Goal: Task Accomplishment & Management: Use online tool/utility

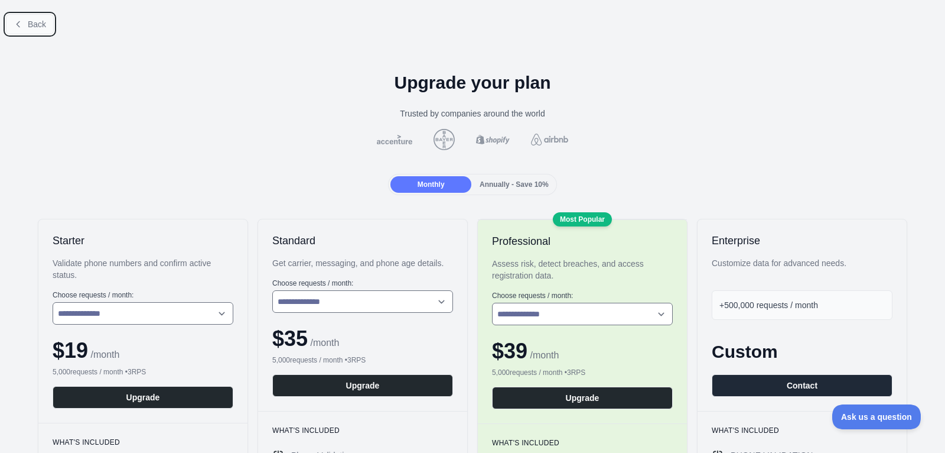
click at [22, 31] on button "Back" at bounding box center [30, 24] width 48 height 20
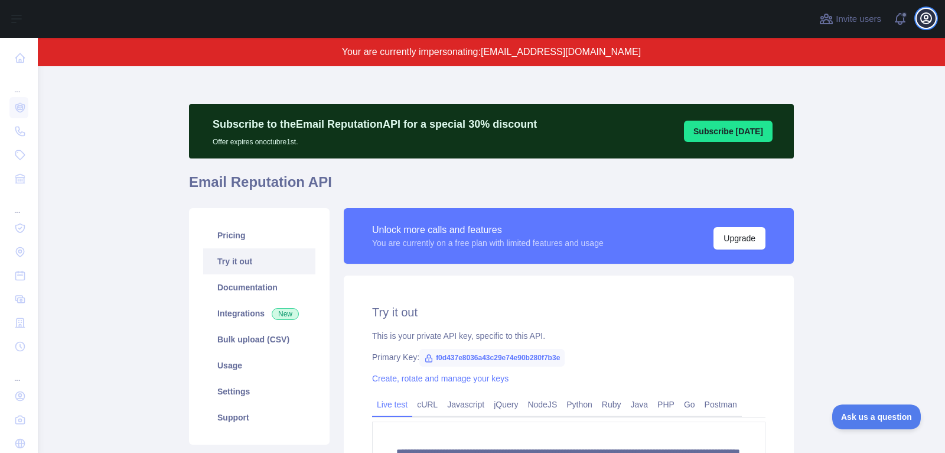
click at [924, 17] on icon "button" at bounding box center [926, 18] width 14 height 14
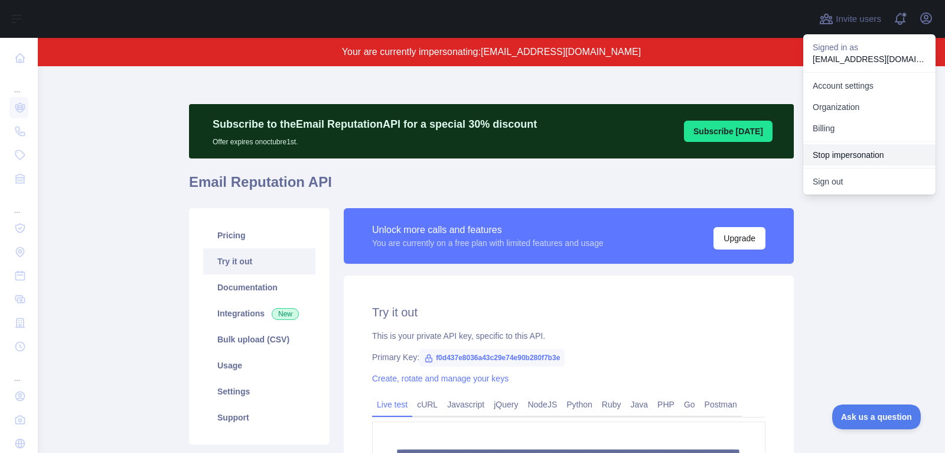
click at [844, 149] on button "Stop impersonation" at bounding box center [870, 154] width 132 height 21
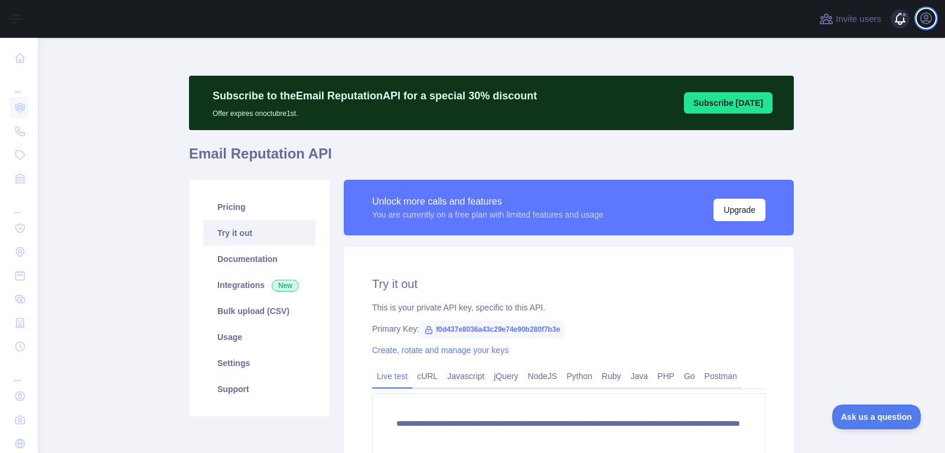
type textarea "**********"
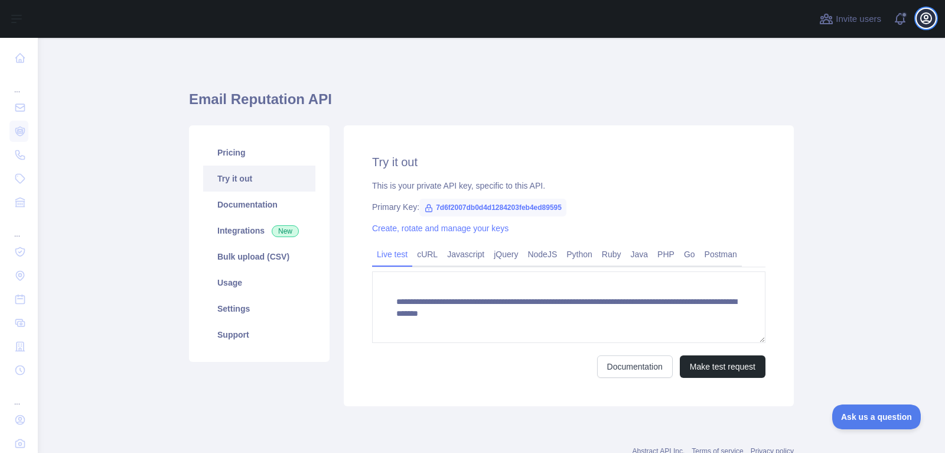
click at [925, 18] on icon "button" at bounding box center [926, 18] width 11 height 11
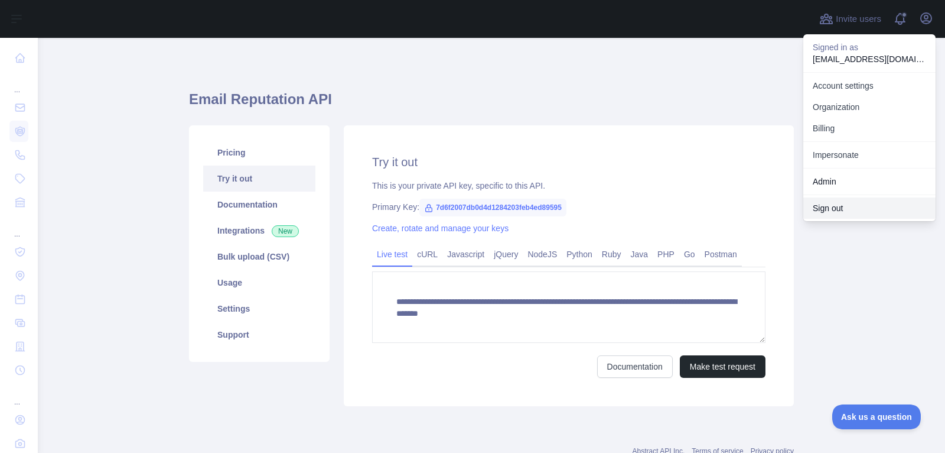
click at [858, 207] on button "Sign out" at bounding box center [870, 207] width 132 height 21
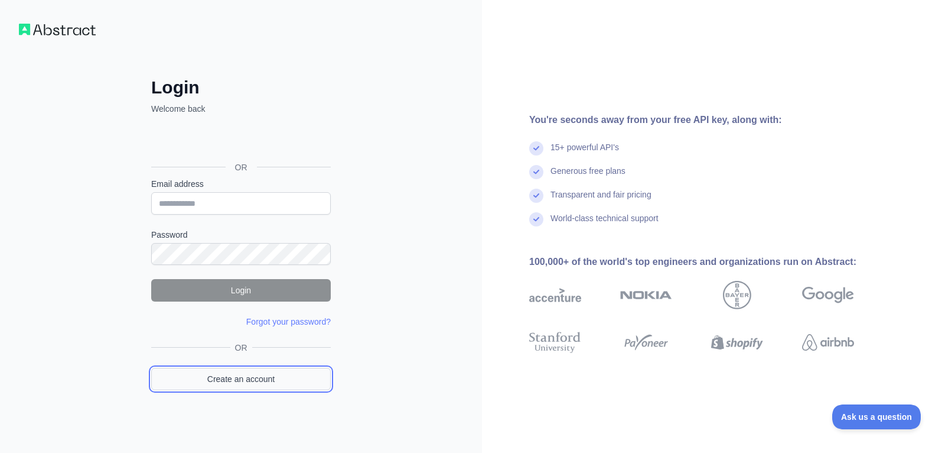
click at [285, 376] on link "Create an account" at bounding box center [241, 379] width 180 height 22
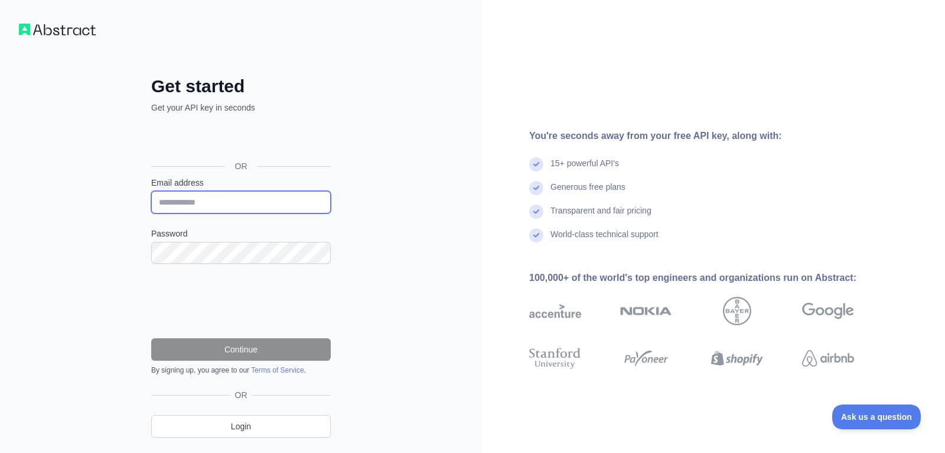
click at [259, 194] on input "Email address" at bounding box center [241, 202] width 180 height 22
drag, startPoint x: 243, startPoint y: 197, endPoint x: 144, endPoint y: 196, distance: 99.3
click at [144, 196] on div "**********" at bounding box center [241, 266] width 227 height 381
type input "**********"
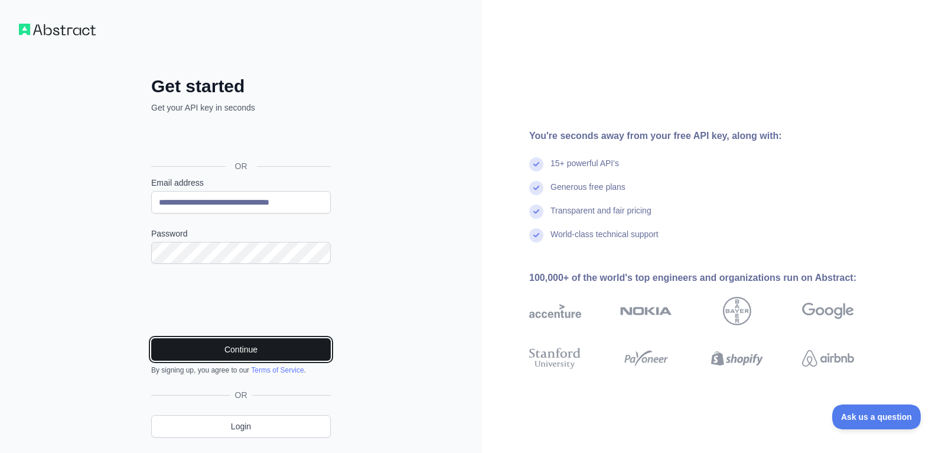
click at [269, 351] on button "Continue" at bounding box center [241, 349] width 180 height 22
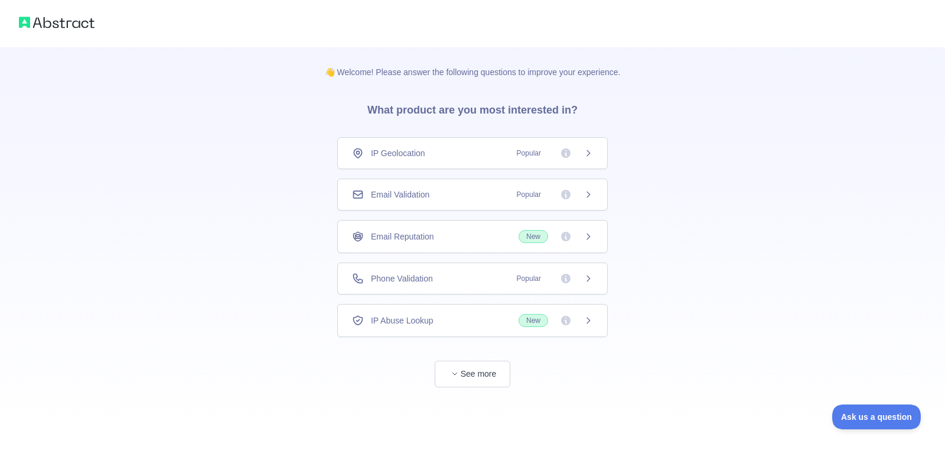
click at [568, 241] on div "Email Reputation New" at bounding box center [472, 236] width 271 height 33
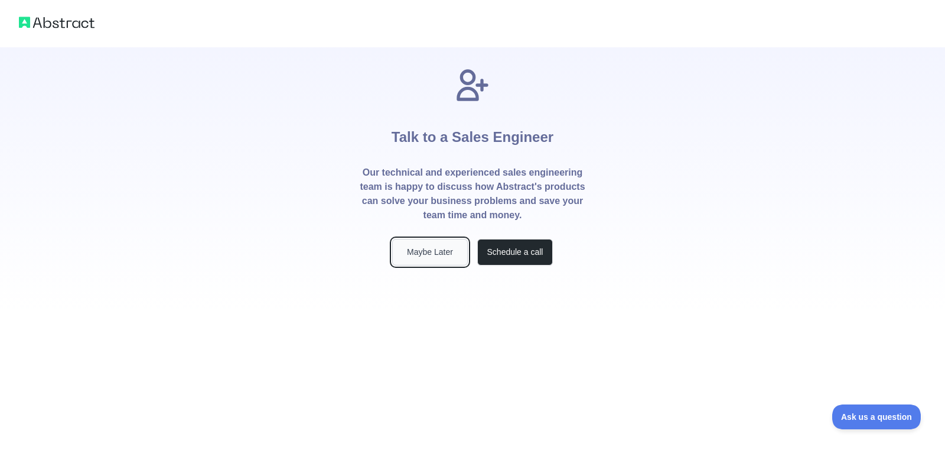
click at [436, 251] on button "Maybe Later" at bounding box center [430, 252] width 76 height 27
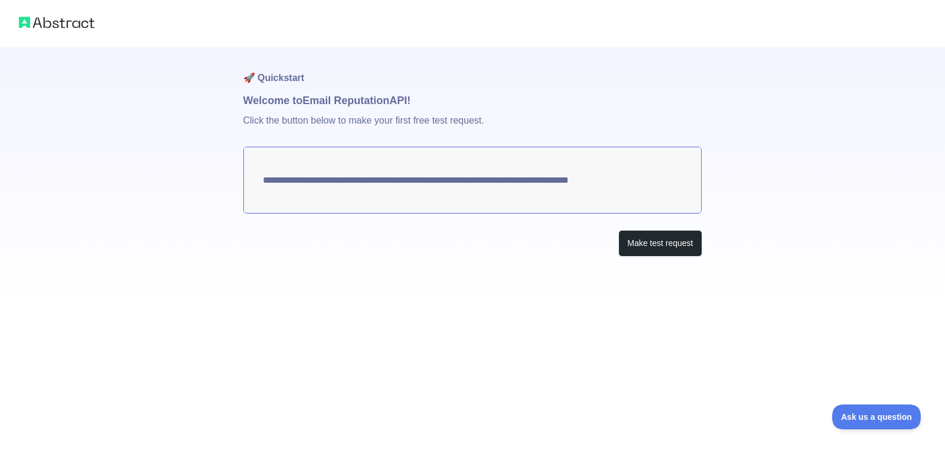
click at [664, 258] on div "**********" at bounding box center [472, 175] width 459 height 256
click at [664, 249] on button "Make test request" at bounding box center [660, 243] width 83 height 27
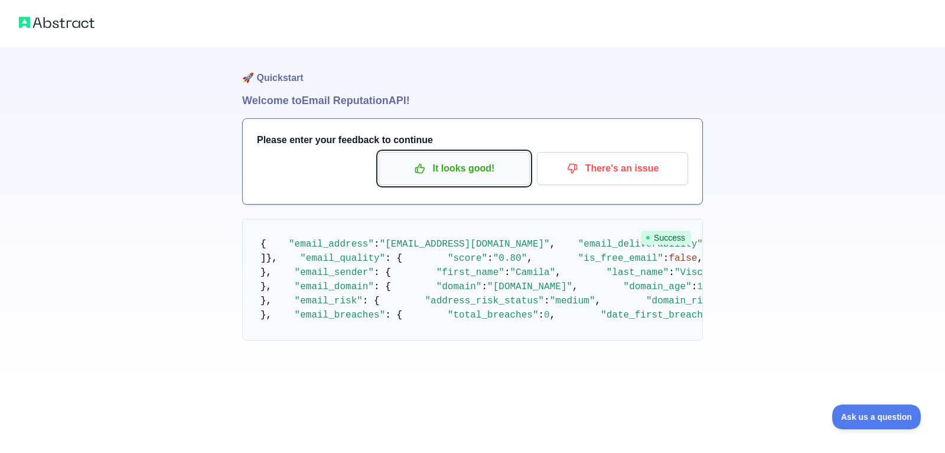
click at [427, 174] on p "It looks good!" at bounding box center [455, 168] width 134 height 20
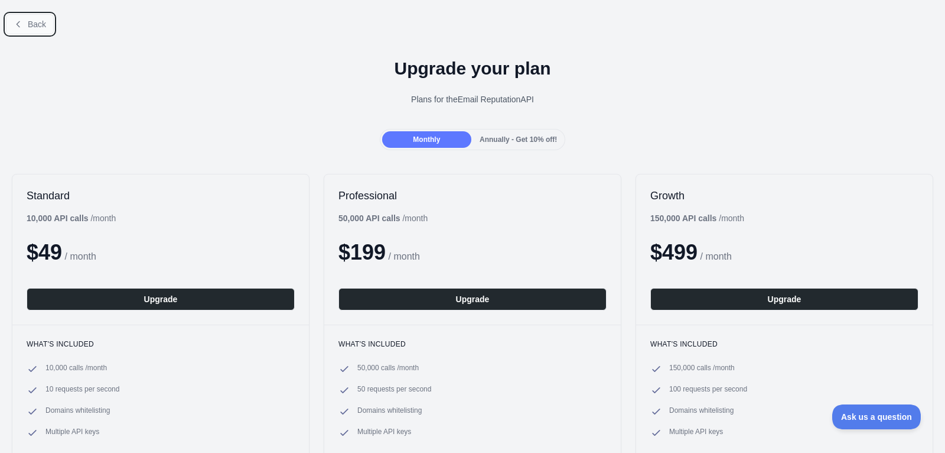
click at [21, 25] on icon at bounding box center [18, 24] width 9 height 9
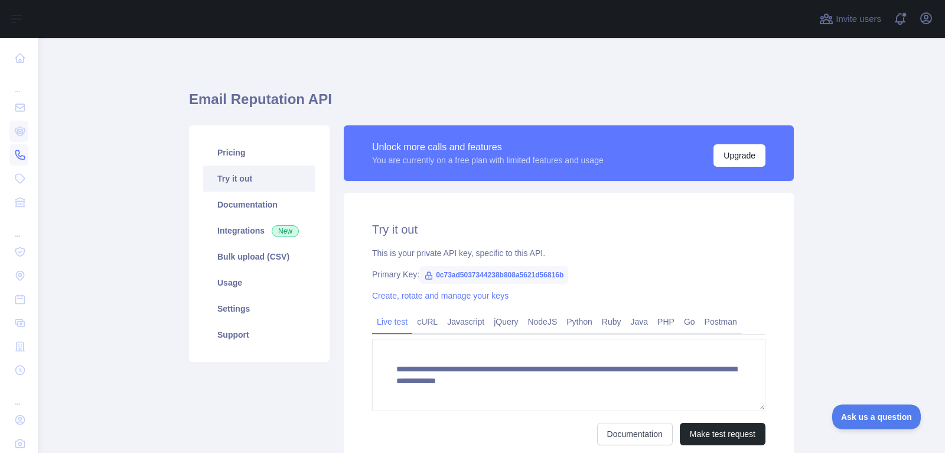
click at [24, 159] on icon at bounding box center [20, 155] width 9 height 9
click at [18, 197] on icon at bounding box center [20, 202] width 12 height 12
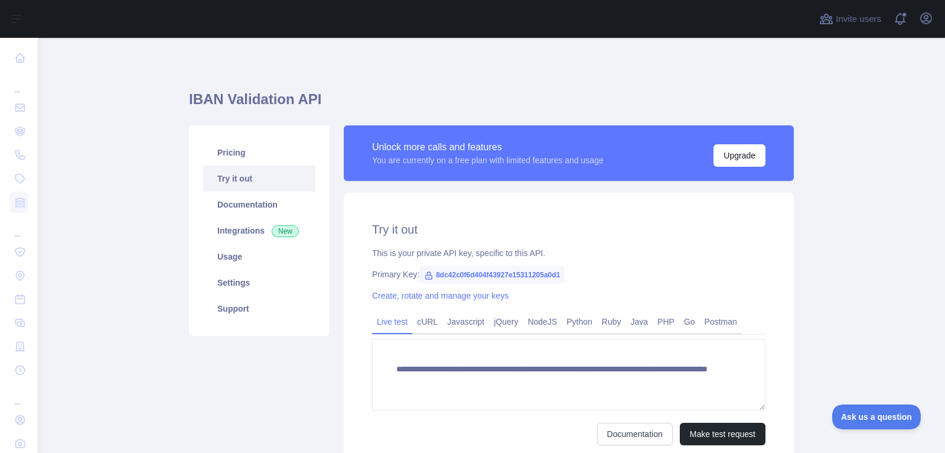
click at [18, 92] on div "..." at bounding box center [18, 83] width 19 height 24
click at [18, 108] on icon at bounding box center [20, 108] width 12 height 12
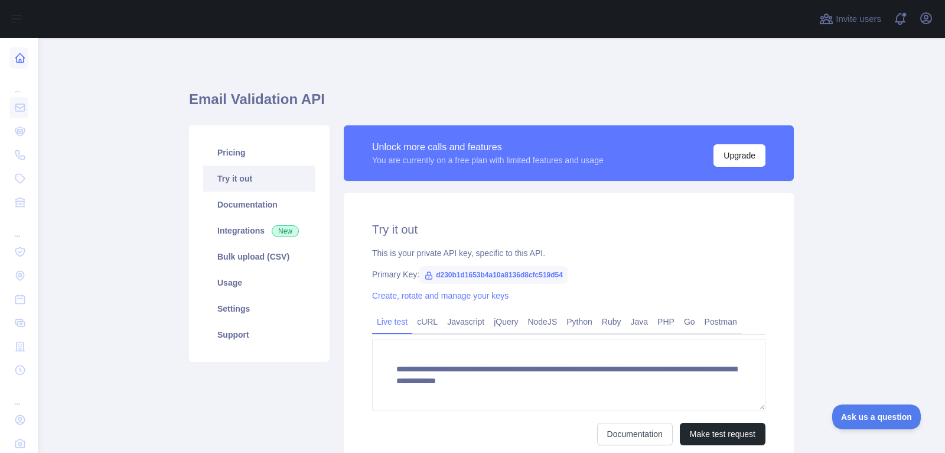
click at [23, 63] on icon at bounding box center [20, 58] width 12 height 12
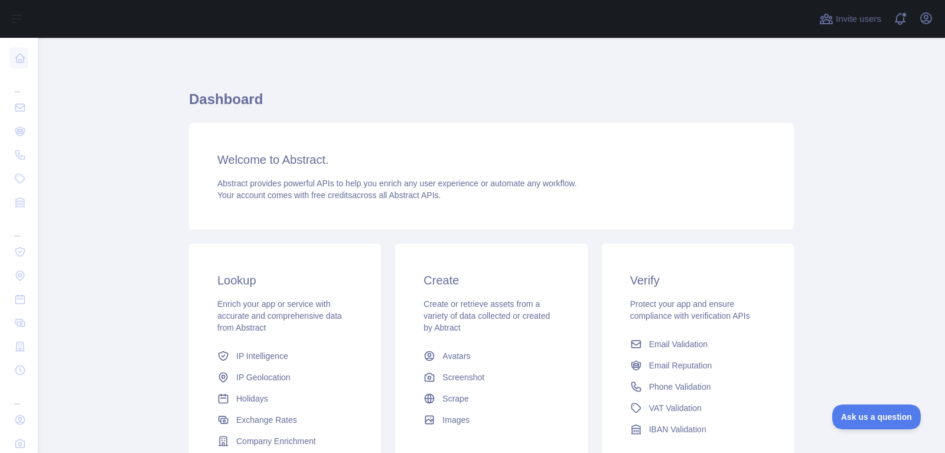
click at [20, 95] on nav "... ... ..." at bounding box center [18, 269] width 19 height 463
click at [20, 94] on div "..." at bounding box center [18, 83] width 19 height 24
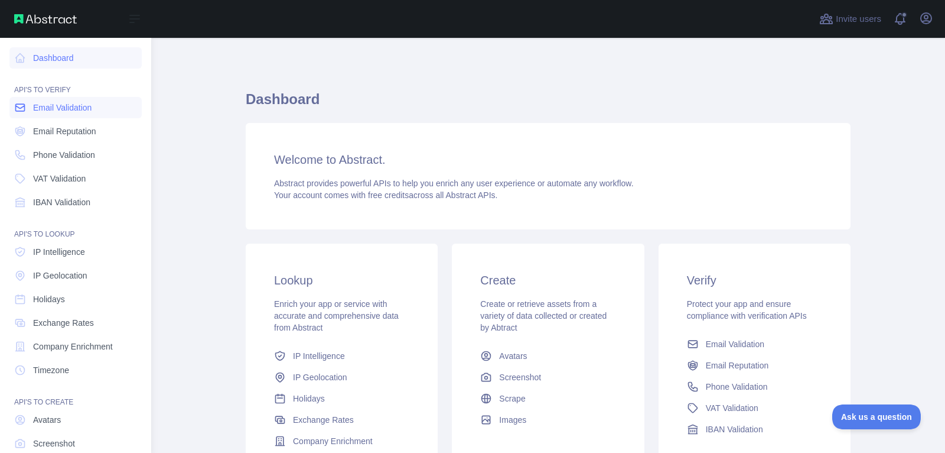
click at [84, 115] on link "Email Validation" at bounding box center [75, 107] width 132 height 21
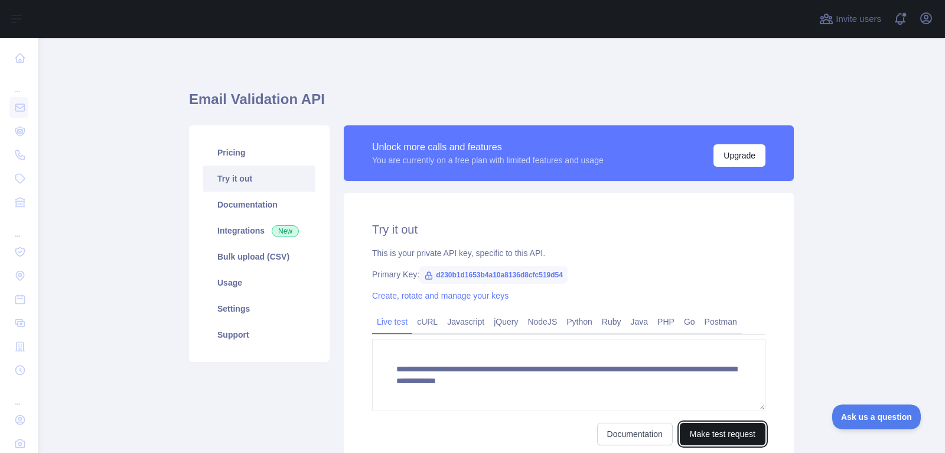
click at [693, 440] on button "Make test request" at bounding box center [723, 434] width 86 height 22
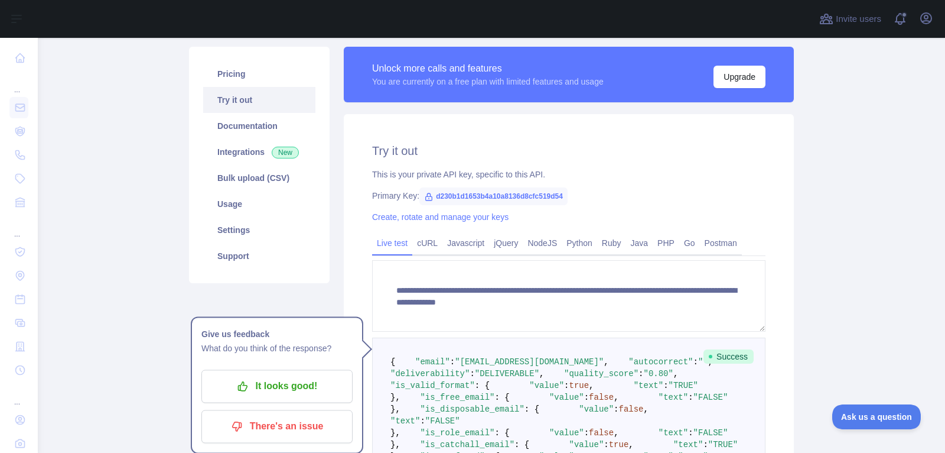
scroll to position [84, 0]
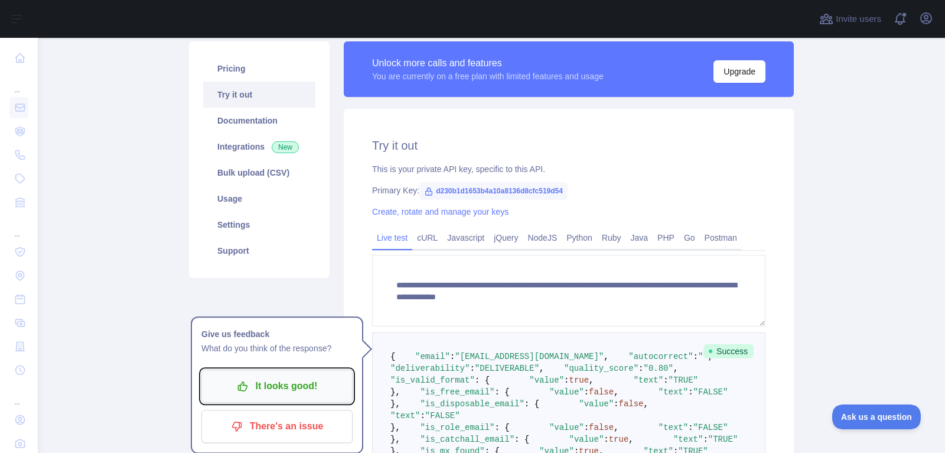
click at [315, 388] on p "It looks good!" at bounding box center [277, 386] width 134 height 20
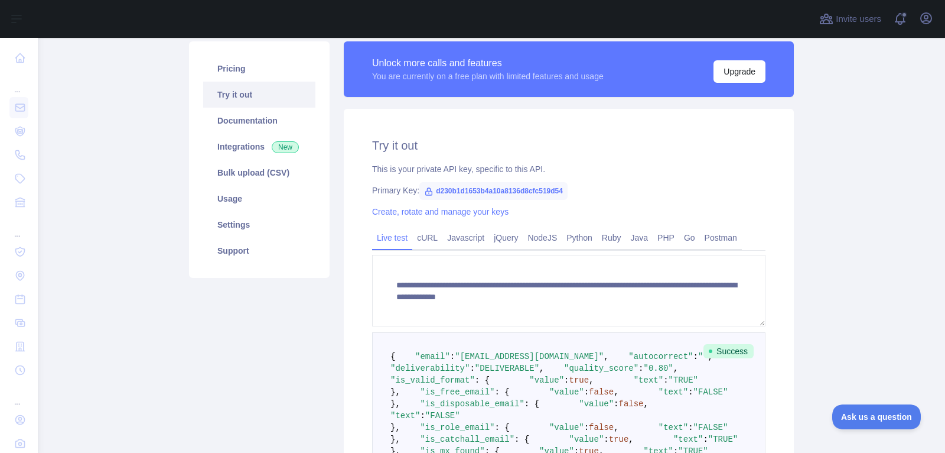
scroll to position [0, 0]
